Goal: Information Seeking & Learning: Understand process/instructions

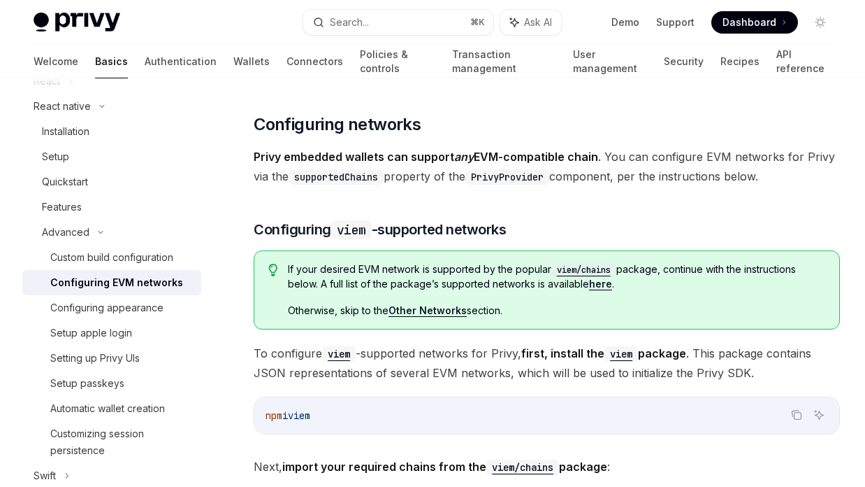
scroll to position [1392, 0]
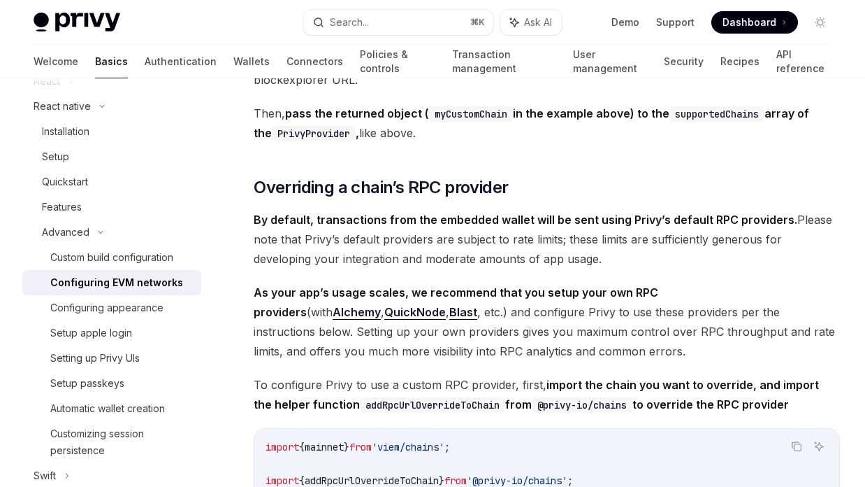
click at [429, 247] on span "By default, transactions from the embedded wallet will be sent using Privy’s de…" at bounding box center [547, 239] width 586 height 59
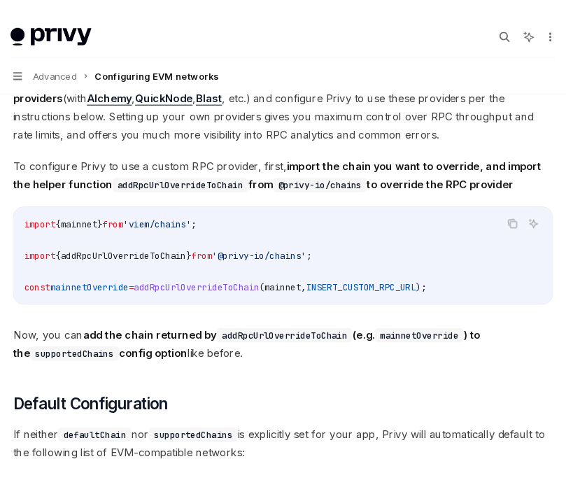
scroll to position [1675, 0]
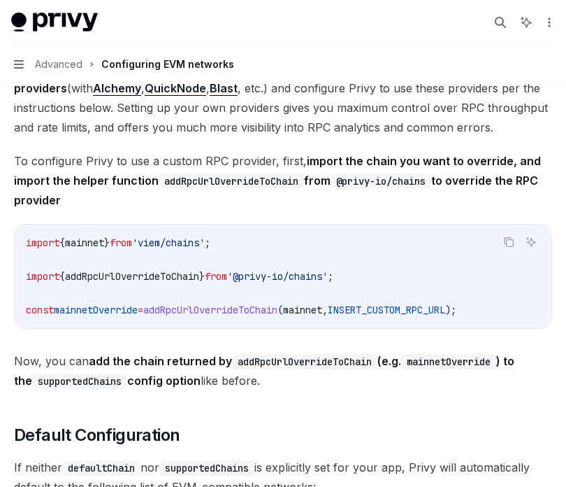
type textarea "*"
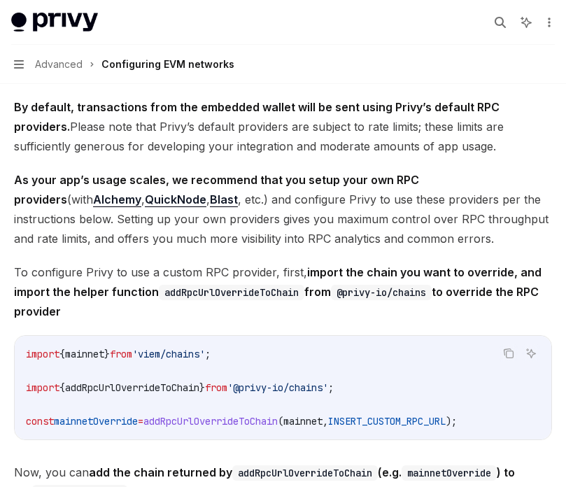
scroll to position [1560, 0]
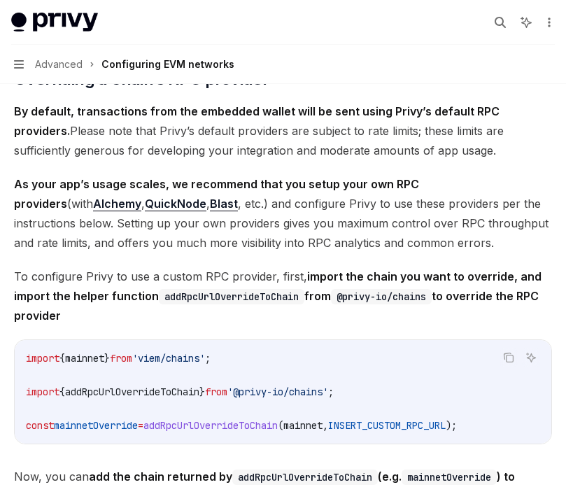
click at [405, 150] on span "By default, transactions from the embedded wallet will be sent using Privy’s de…" at bounding box center [283, 130] width 538 height 59
drag, startPoint x: 380, startPoint y: 137, endPoint x: 439, endPoint y: 166, distance: 65.3
click at [439, 160] on span "By default, transactions from the embedded wallet will be sent using Privy’s de…" at bounding box center [283, 130] width 538 height 59
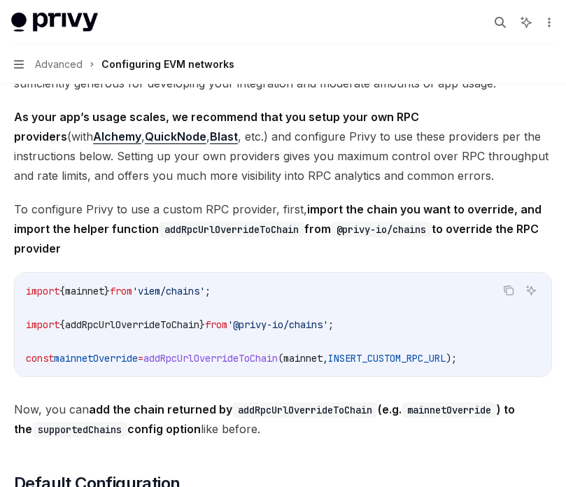
scroll to position [1602, 0]
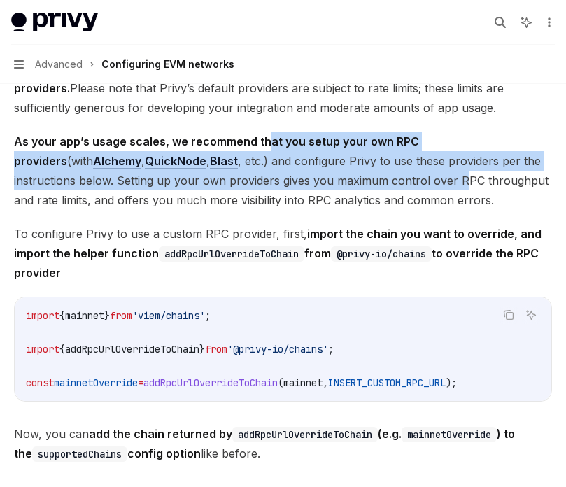
drag, startPoint x: 266, startPoint y: 147, endPoint x: 319, endPoint y: 192, distance: 69.0
click at [319, 192] on span "As your app’s usage scales, we recommend that you setup your own RPC providers …" at bounding box center [283, 170] width 538 height 78
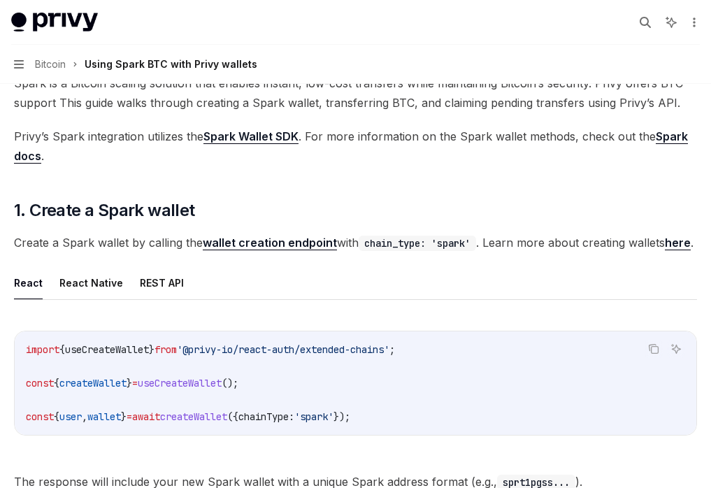
scroll to position [108, 0]
drag, startPoint x: 435, startPoint y: 134, endPoint x: 533, endPoint y: 134, distance: 97.9
click at [533, 134] on span "Privy’s Spark integration utilizes the Spark Wallet SDK . For more information …" at bounding box center [355, 146] width 683 height 39
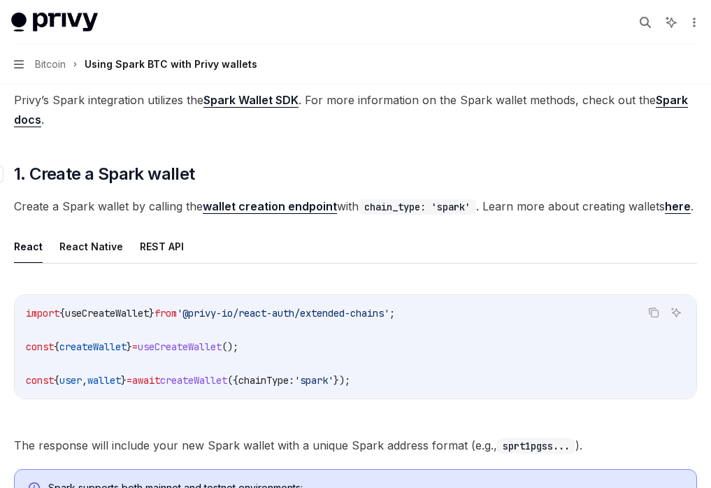
scroll to position [85, 0]
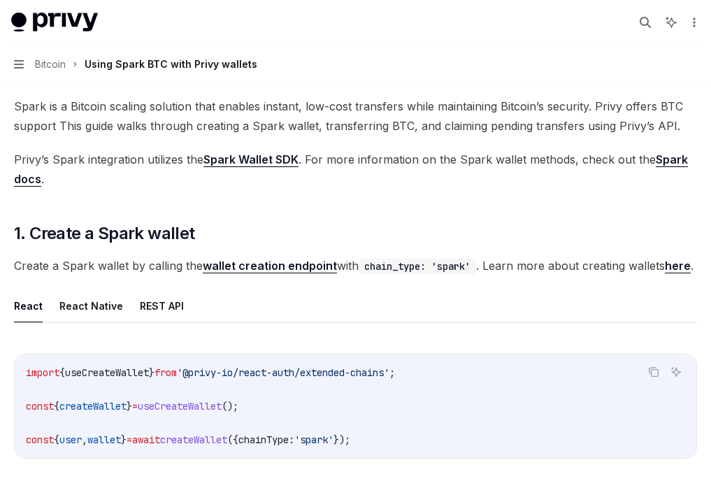
click at [663, 160] on link "Spark docs" at bounding box center [351, 169] width 674 height 34
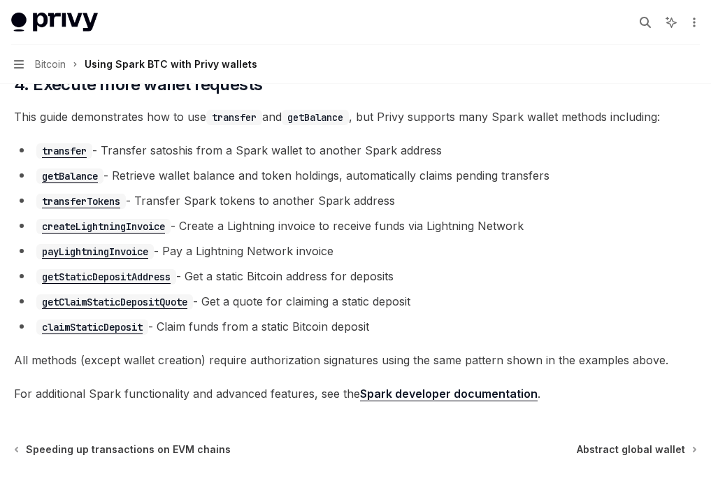
scroll to position [2578, 0]
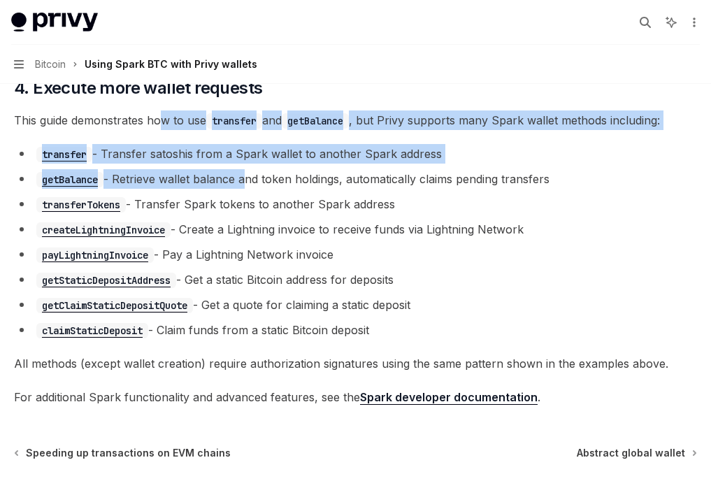
drag, startPoint x: 159, startPoint y: 135, endPoint x: 243, endPoint y: 191, distance: 100.8
click at [243, 189] on li "getBalance - Retrieve wallet balance and token holdings, automatically claims p…" at bounding box center [355, 179] width 683 height 20
